Goal: Task Accomplishment & Management: Manage account settings

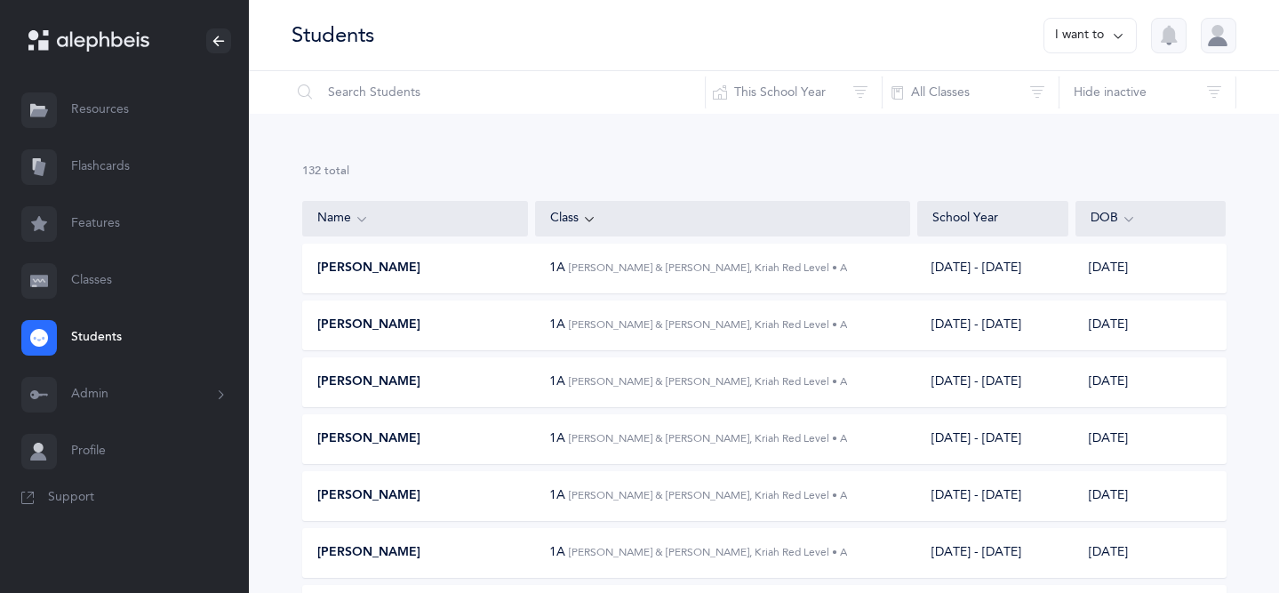
click at [110, 384] on button "Admin" at bounding box center [124, 394] width 249 height 57
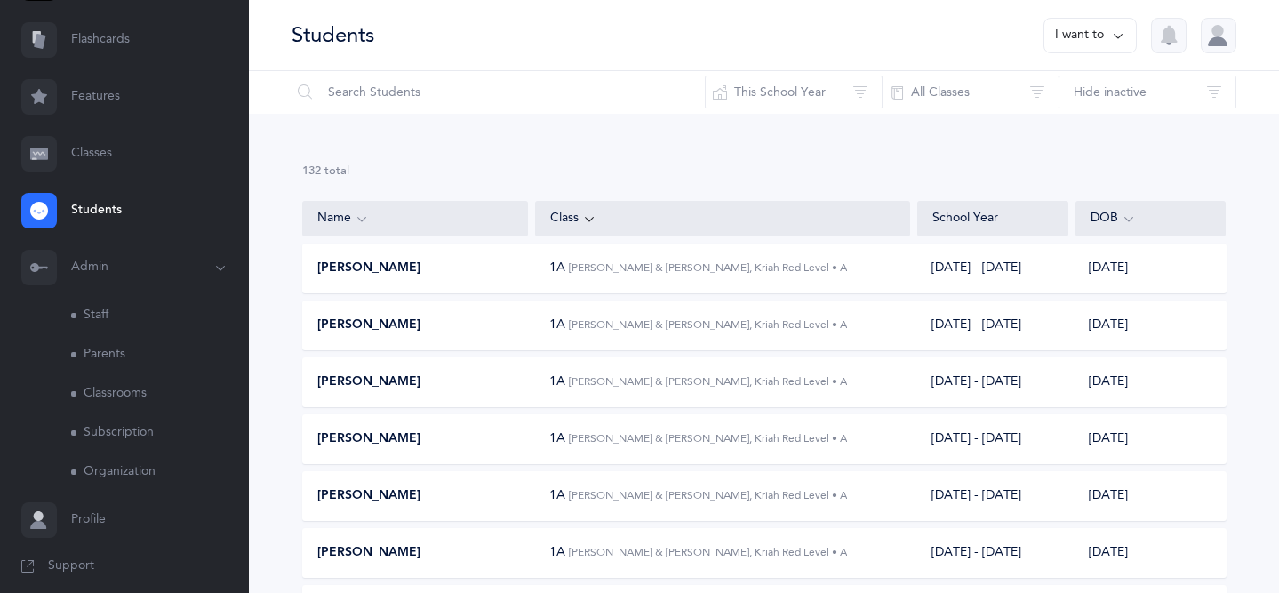
scroll to position [140, 0]
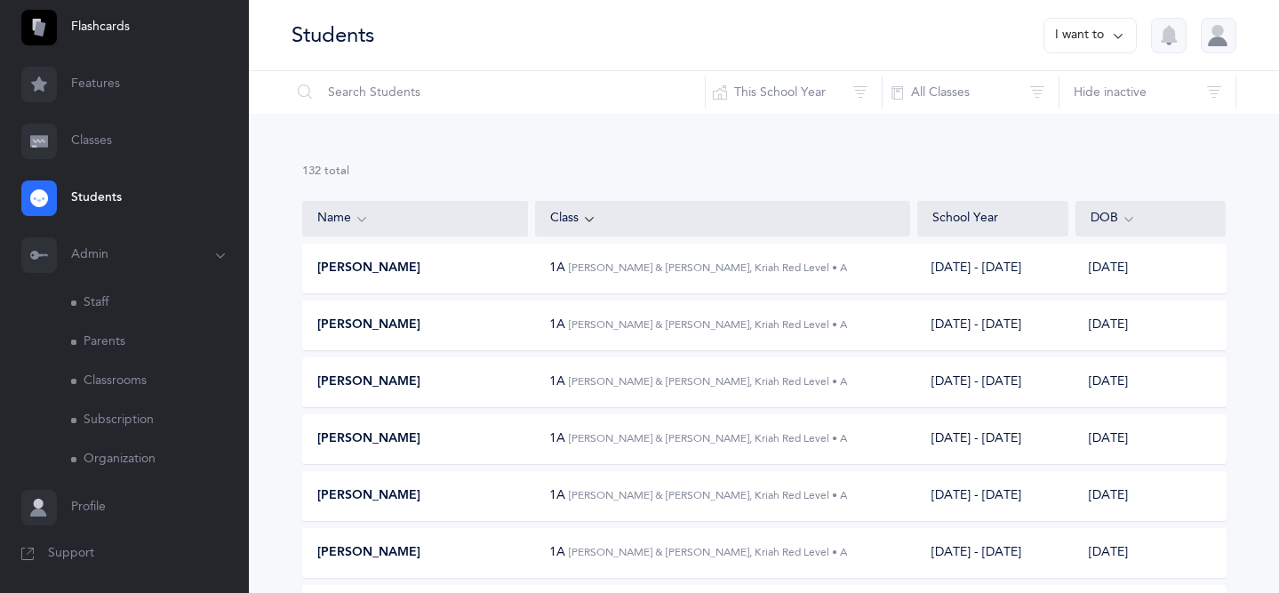
click at [111, 303] on link "Staff" at bounding box center [160, 303] width 178 height 39
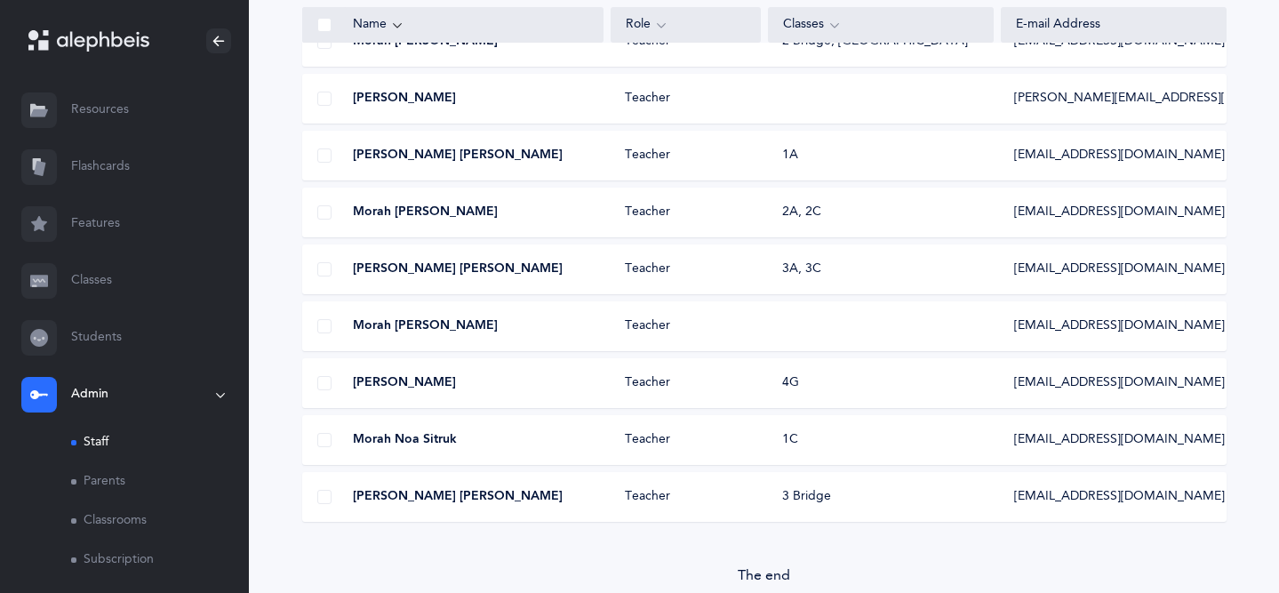
scroll to position [1133, 0]
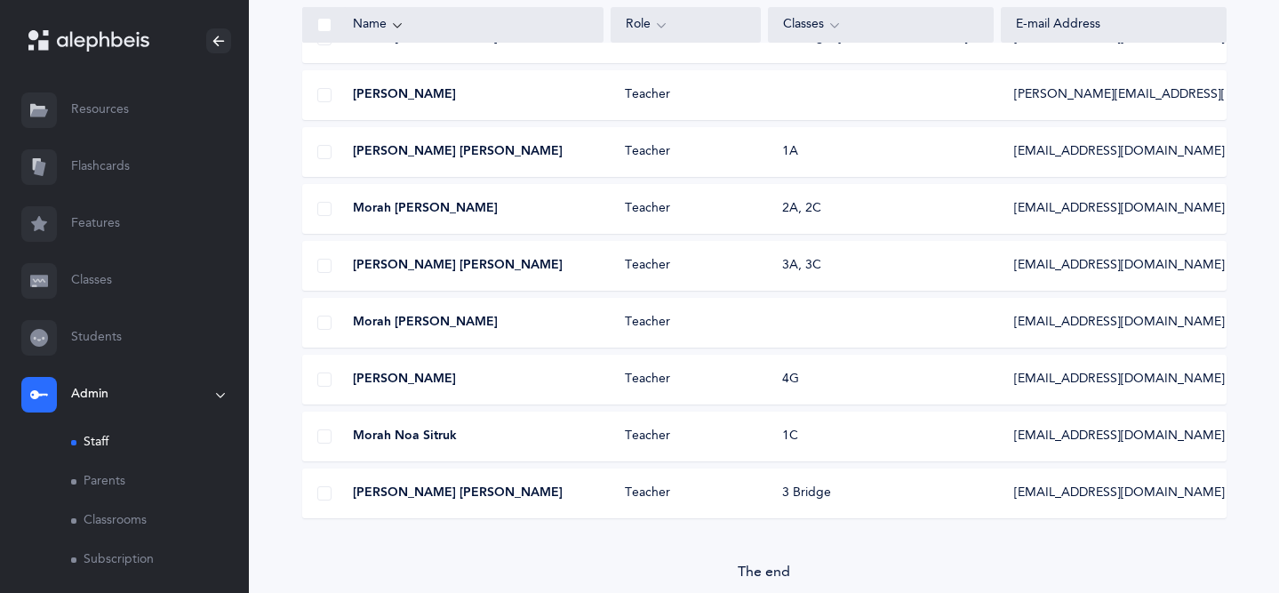
click at [834, 332] on div "Morah [PERSON_NAME] Teacher [EMAIL_ADDRESS][DOMAIN_NAME]" at bounding box center [764, 323] width 924 height 50
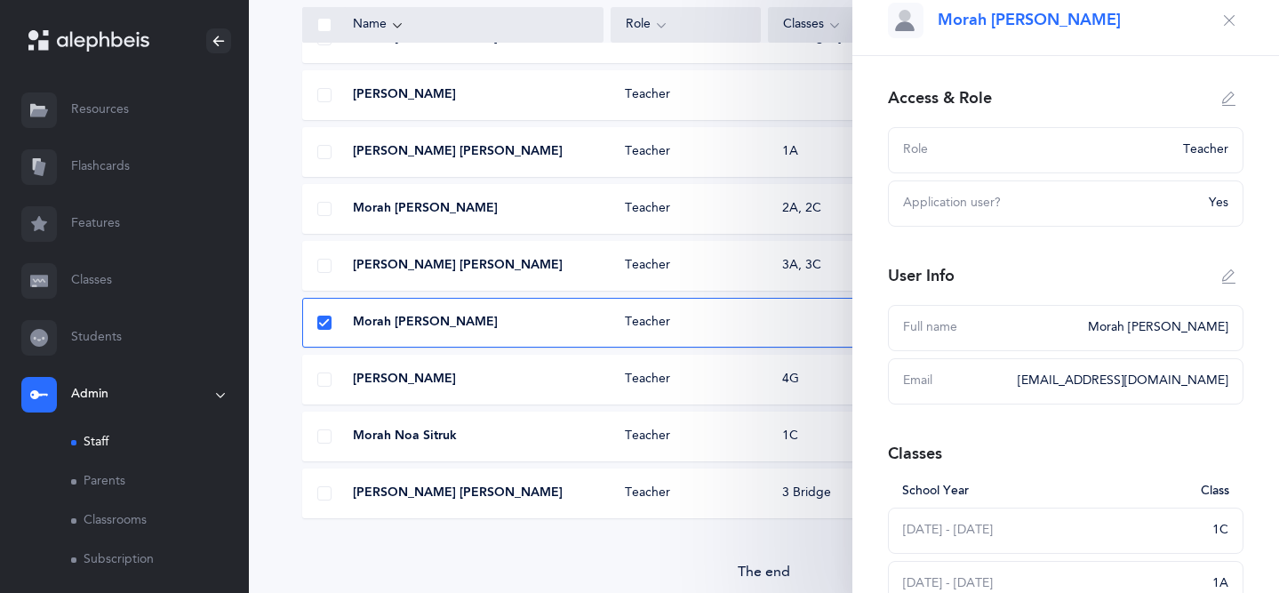
scroll to position [0, 0]
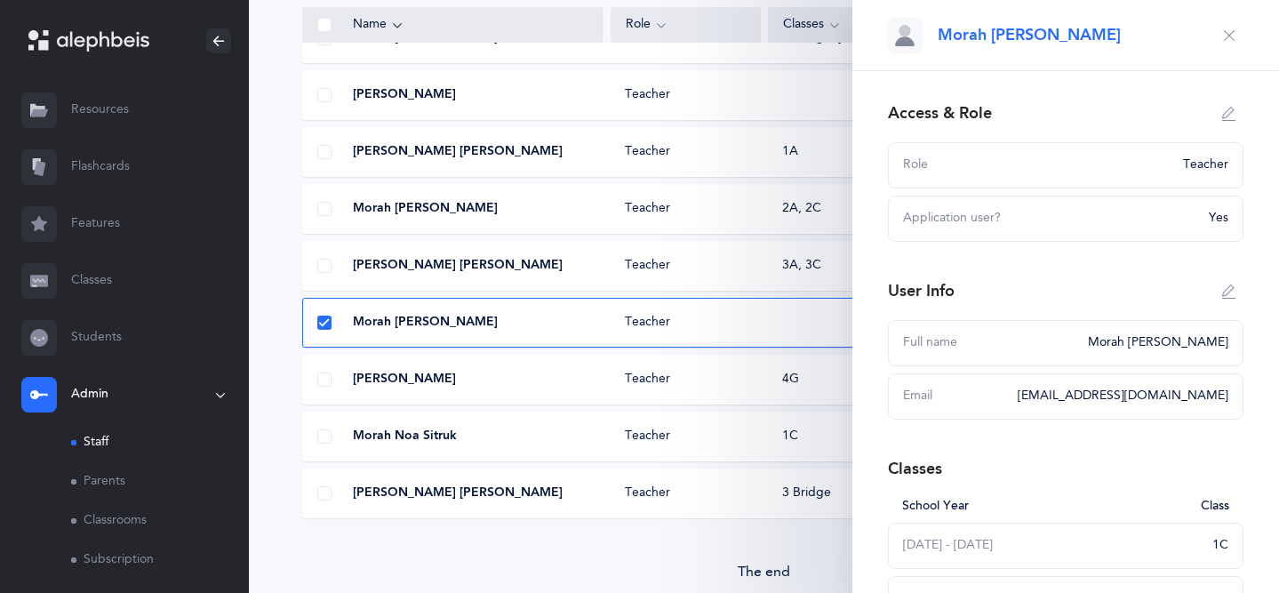
click at [1231, 113] on icon "button" at bounding box center [1229, 114] width 14 height 14
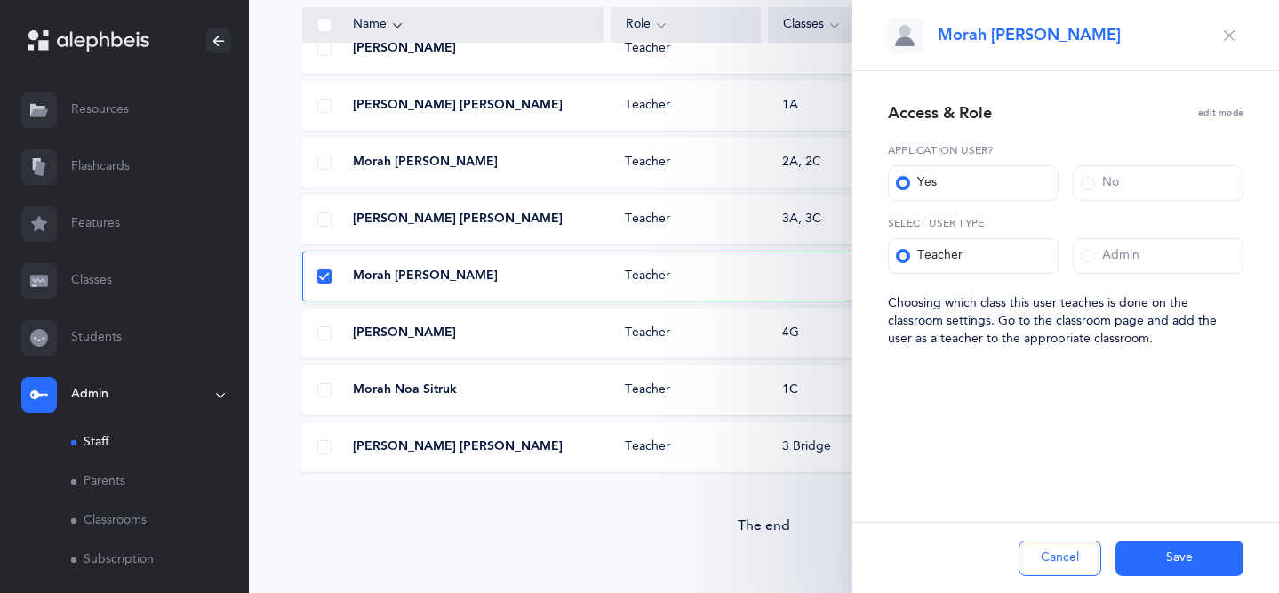
scroll to position [1194, 0]
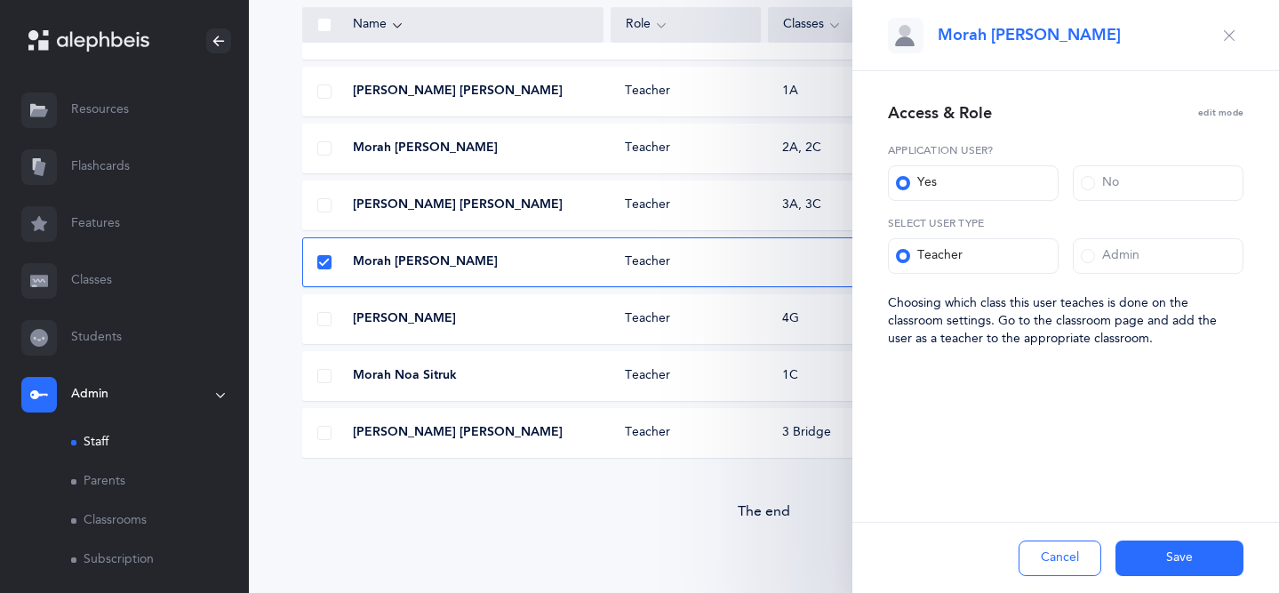
click at [1165, 554] on button "Save" at bounding box center [1179, 558] width 128 height 36
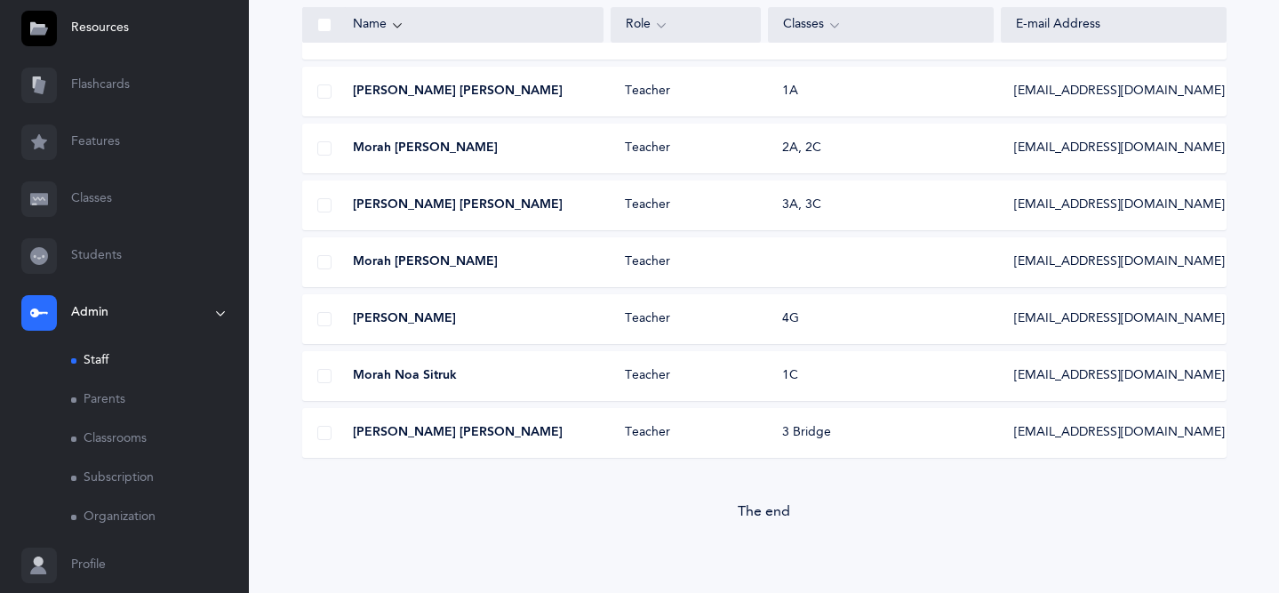
scroll to position [91, 0]
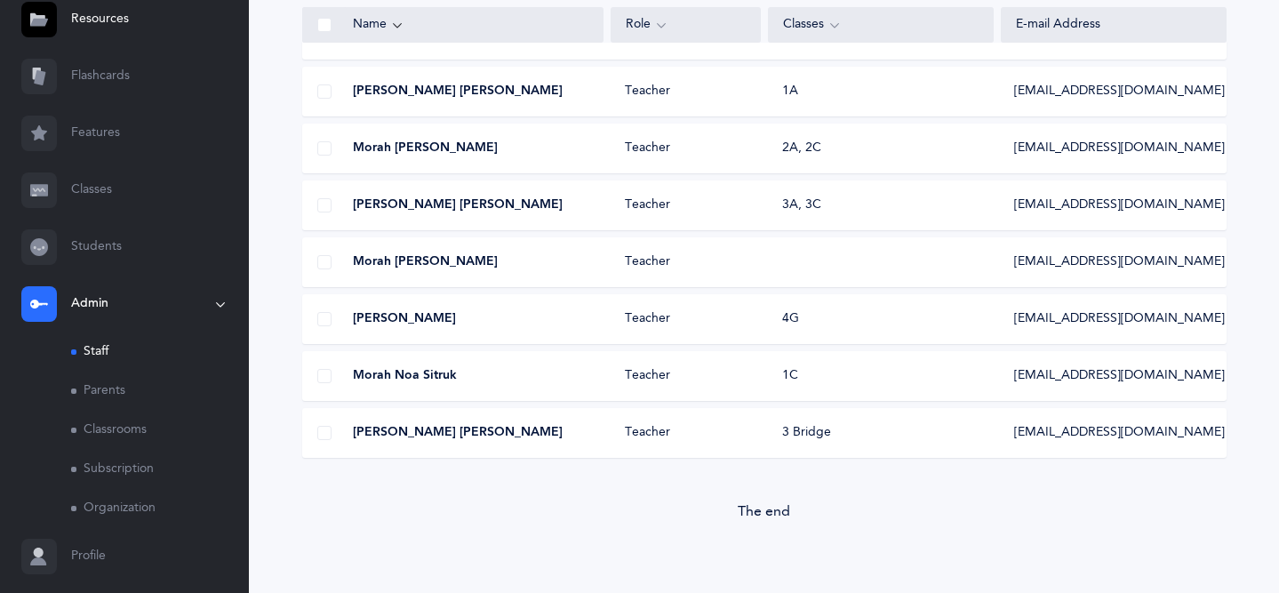
click at [116, 436] on link "Classrooms" at bounding box center [160, 430] width 178 height 39
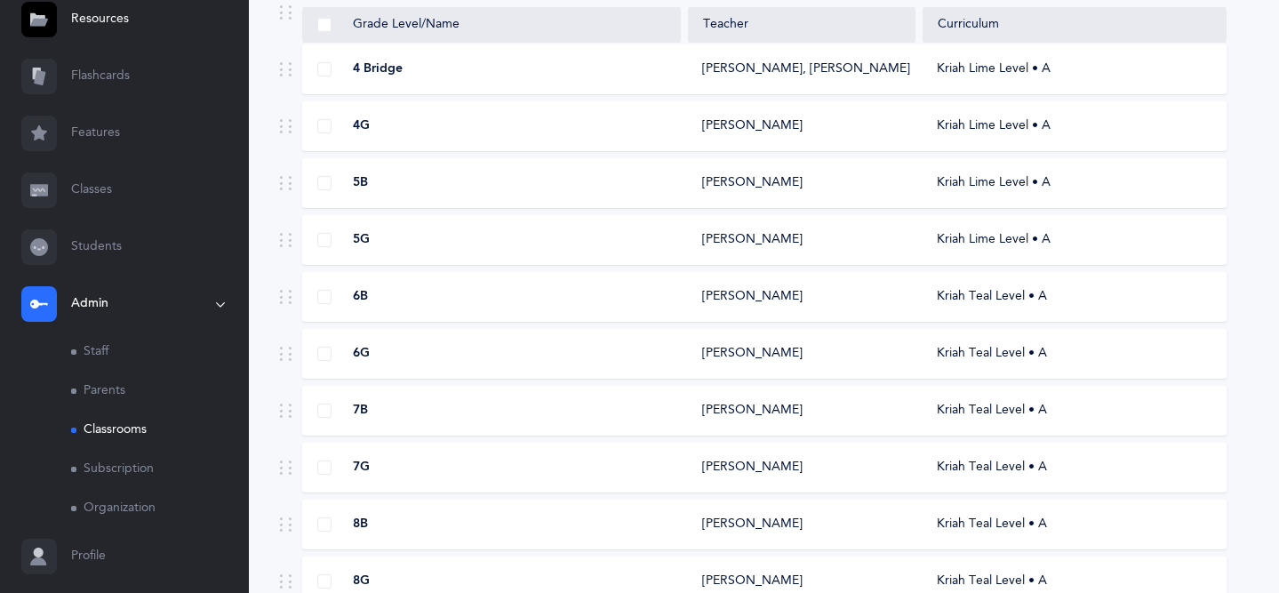
scroll to position [766, 0]
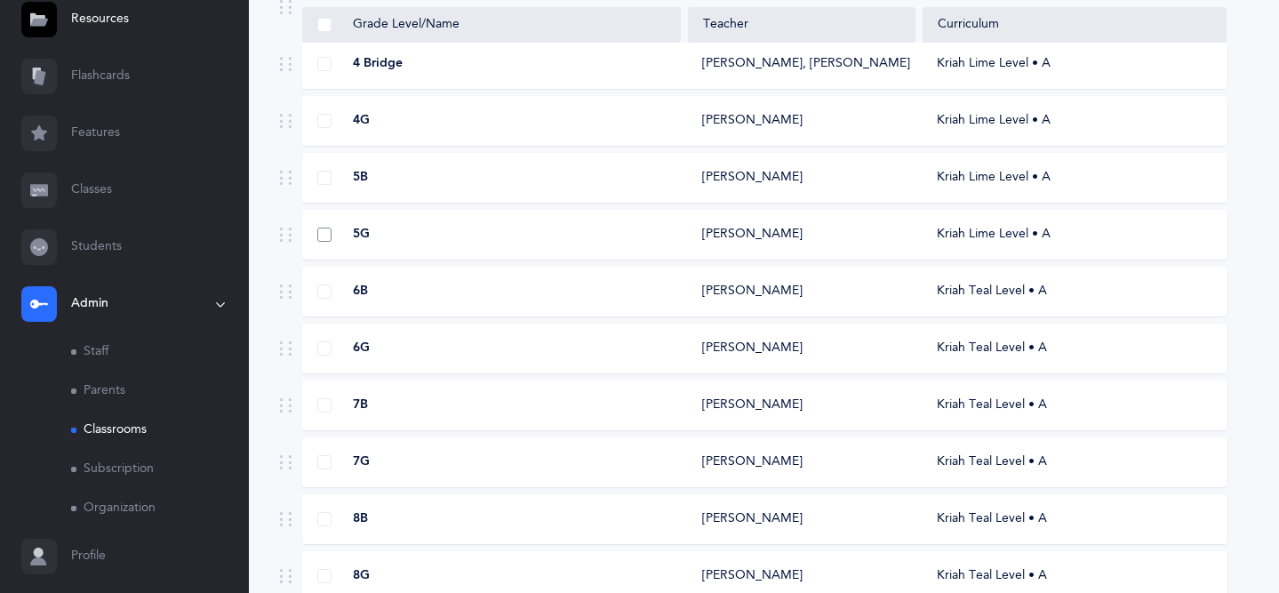
click at [324, 236] on span at bounding box center [324, 235] width 14 height 14
click at [0, 0] on input "checkbox" at bounding box center [0, 0] width 0 height 0
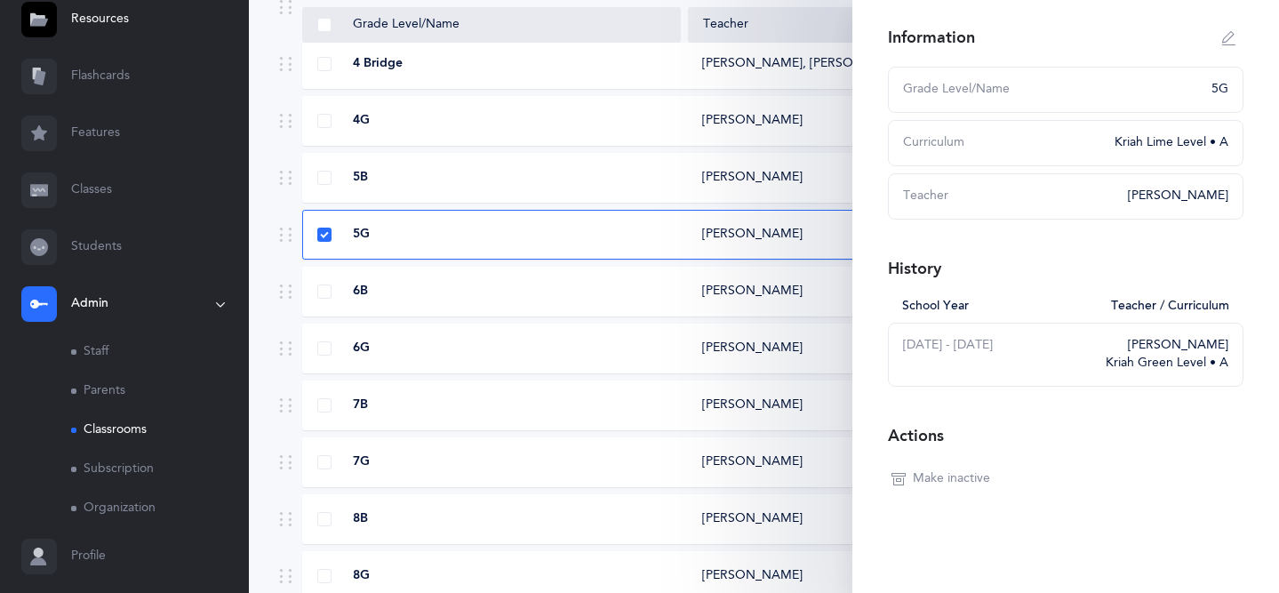
scroll to position [0, 0]
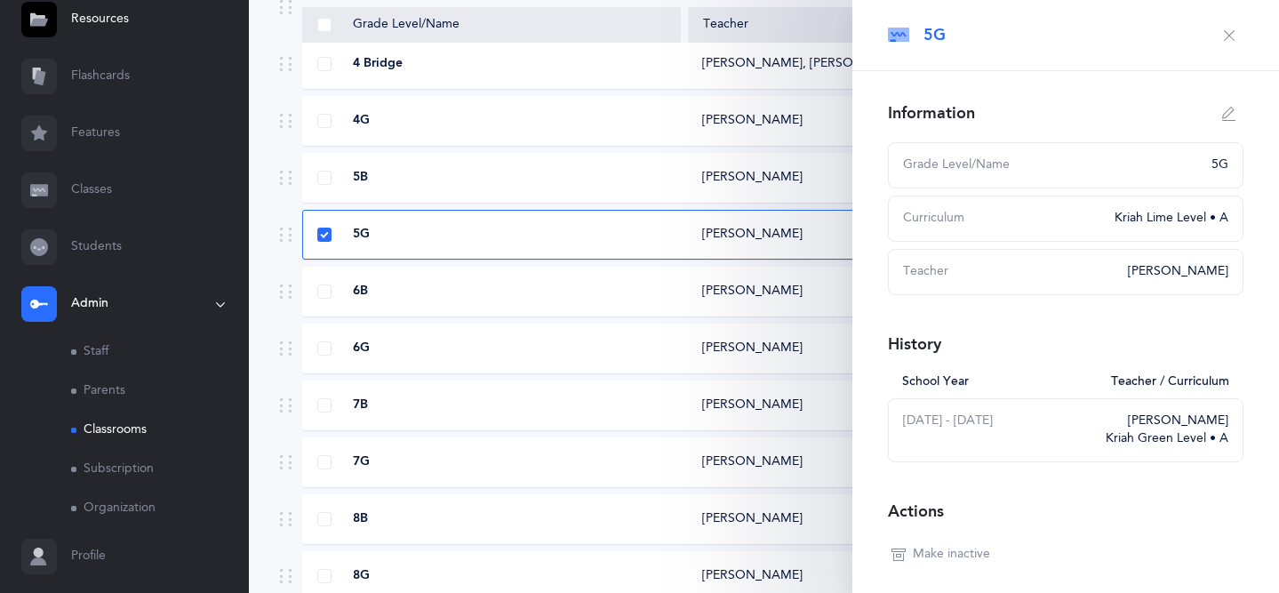
click at [1227, 36] on icon "button" at bounding box center [1229, 35] width 14 height 14
